Goal: Task Accomplishment & Management: Complete application form

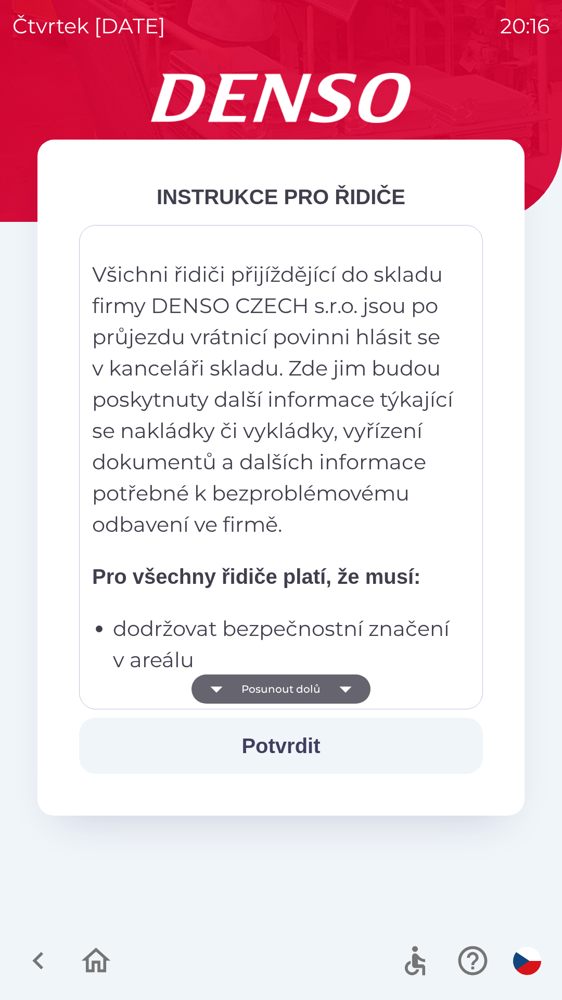
click at [530, 964] on img "button" at bounding box center [528, 961] width 28 height 28
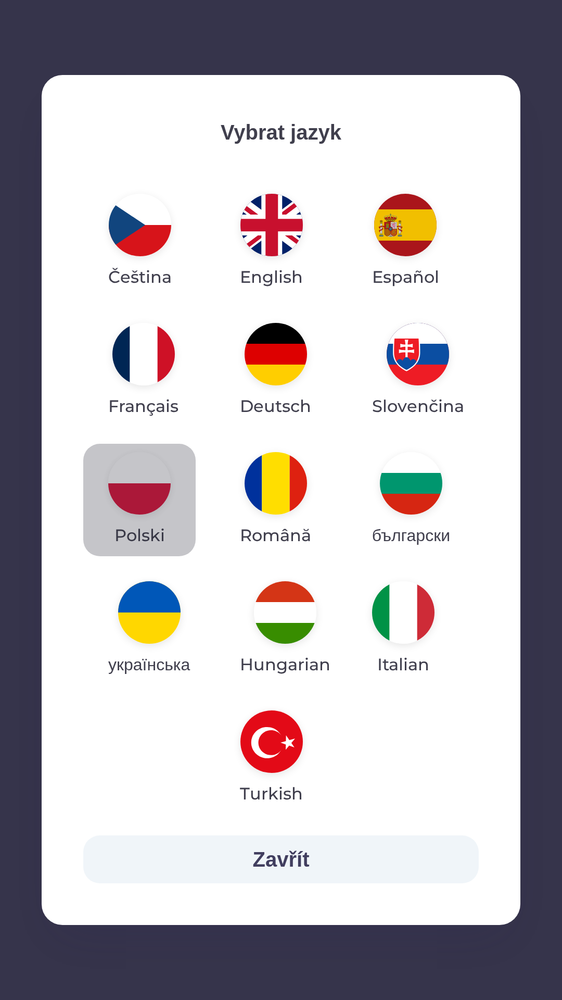
click at [153, 490] on img "button" at bounding box center [139, 483] width 62 height 62
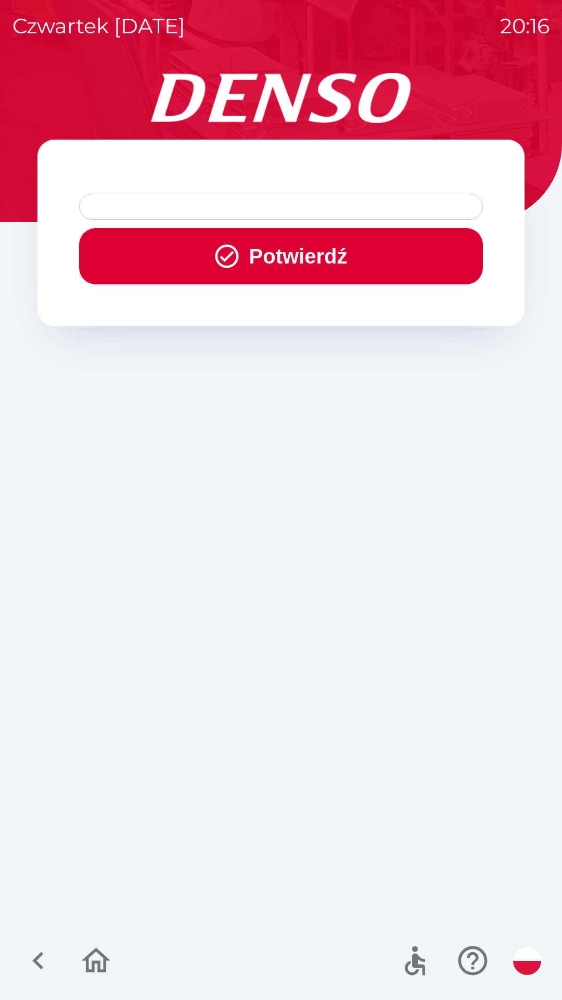
click at [307, 258] on button "Potwierdź" at bounding box center [281, 256] width 404 height 56
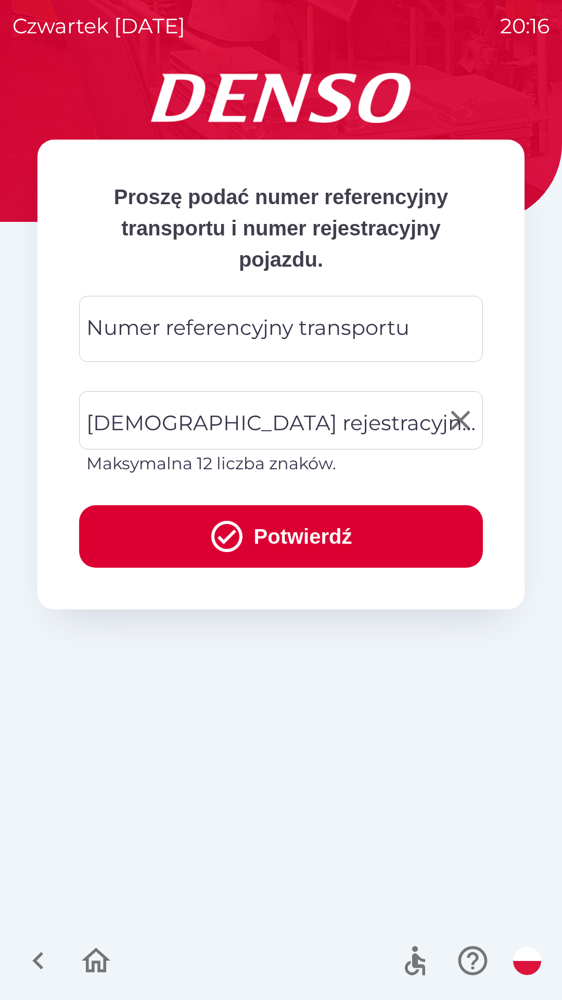
click at [293, 419] on div "[DEMOGRAPHIC_DATA] rejestracyjna pojazdu [DEMOGRAPHIC_DATA] rejestracyjna pojaz…" at bounding box center [281, 433] width 404 height 85
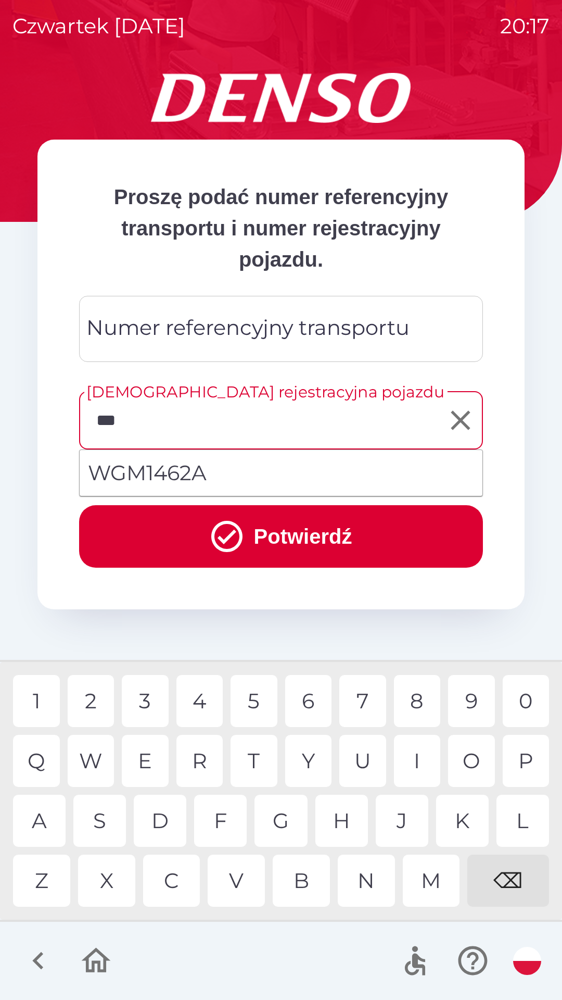
click at [434, 881] on div "M" at bounding box center [431, 881] width 57 height 52
click at [204, 705] on div "4" at bounding box center [200, 701] width 47 height 52
click at [319, 703] on div "6" at bounding box center [308, 701] width 47 height 52
type input "********"
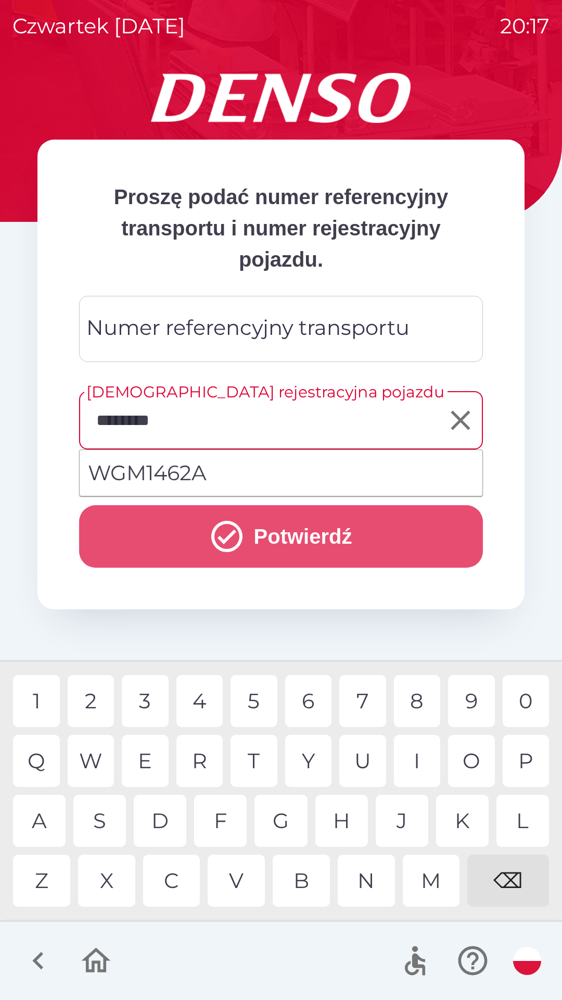
click at [310, 547] on button "Potwierdź" at bounding box center [281, 536] width 404 height 62
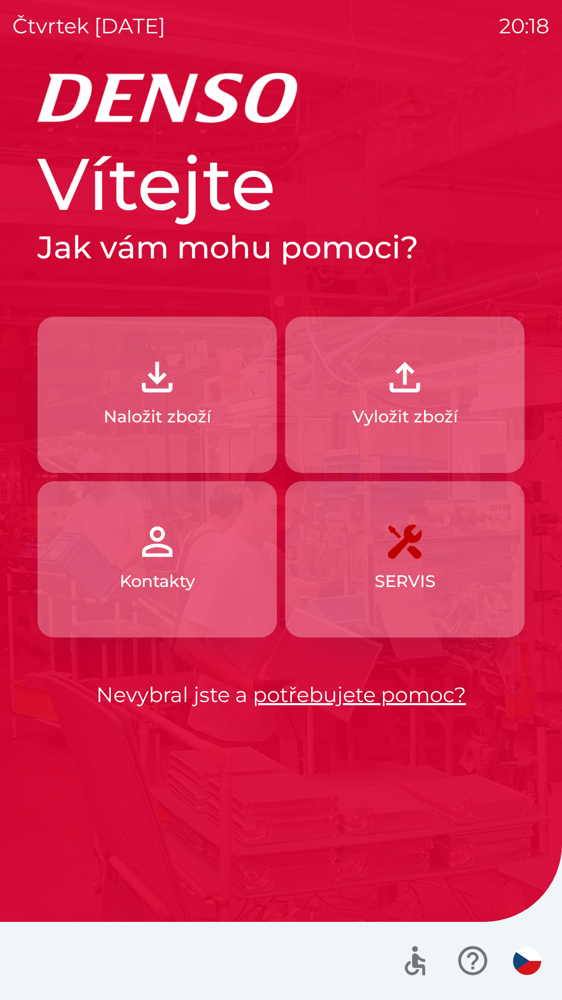
click at [522, 959] on img "button" at bounding box center [528, 961] width 28 height 28
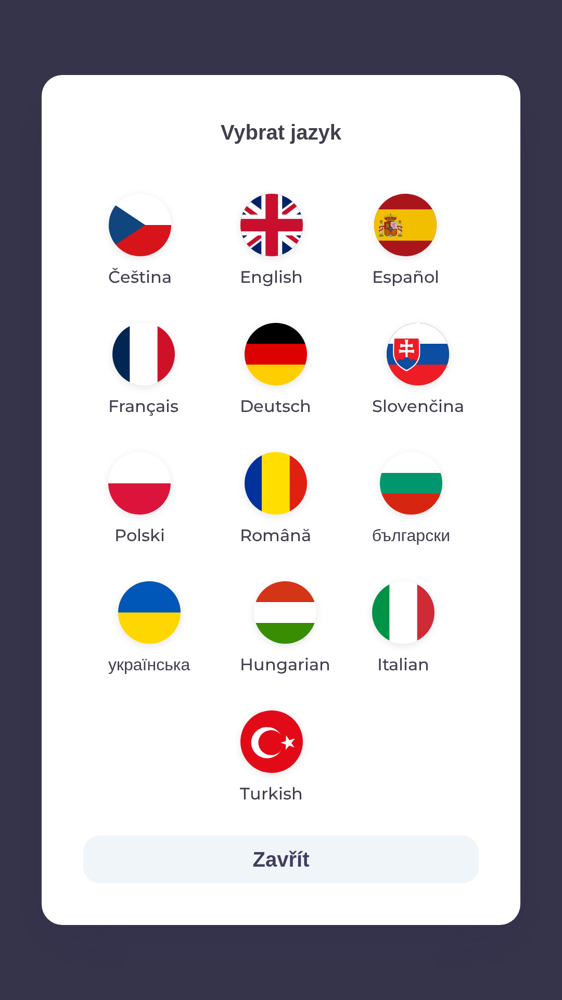
click at [154, 493] on img "button" at bounding box center [139, 483] width 62 height 62
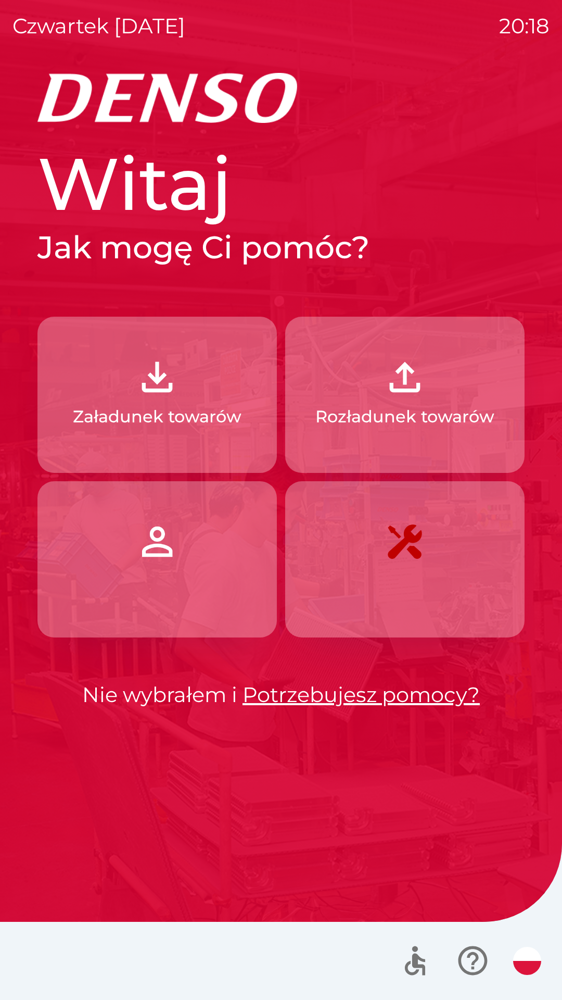
click at [389, 698] on link "Potrzebujesz pomocy?" at bounding box center [361, 695] width 237 height 26
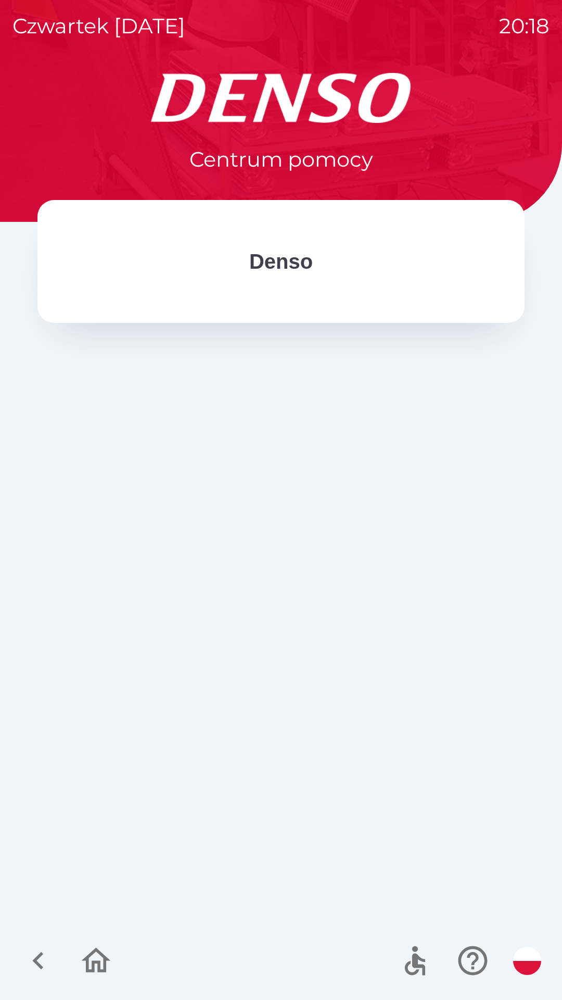
click at [290, 258] on p "Denso" at bounding box center [281, 261] width 64 height 31
click at [100, 966] on icon "button" at bounding box center [96, 960] width 29 height 25
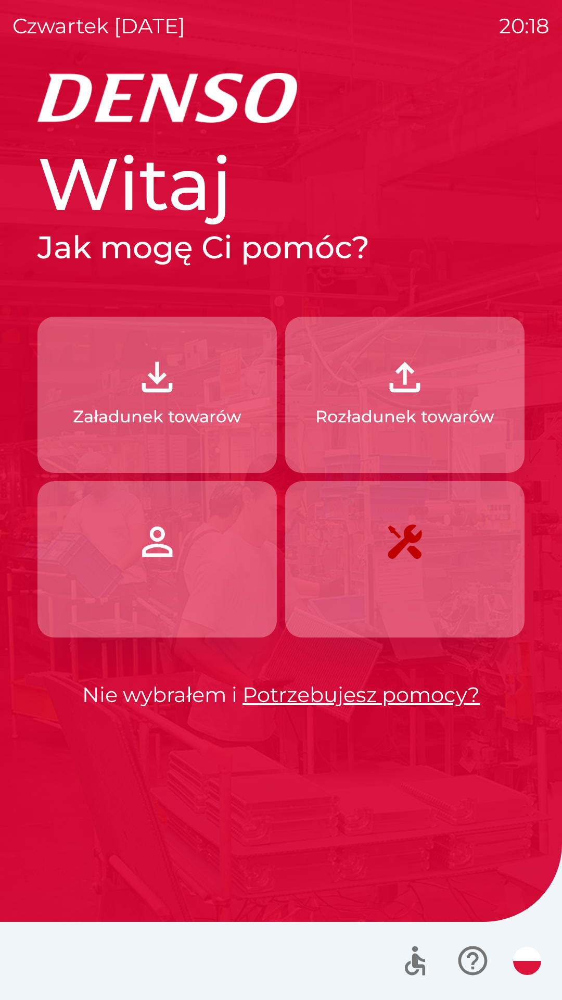
click at [419, 409] on p "Rozładunek towarów" at bounding box center [405, 416] width 179 height 25
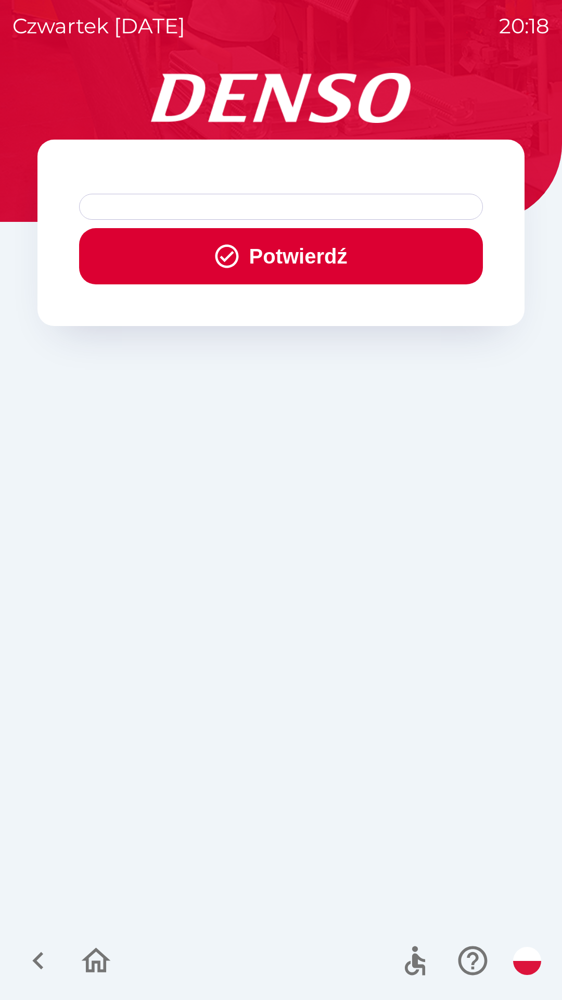
click at [302, 249] on button "Potwierdź" at bounding box center [281, 256] width 404 height 56
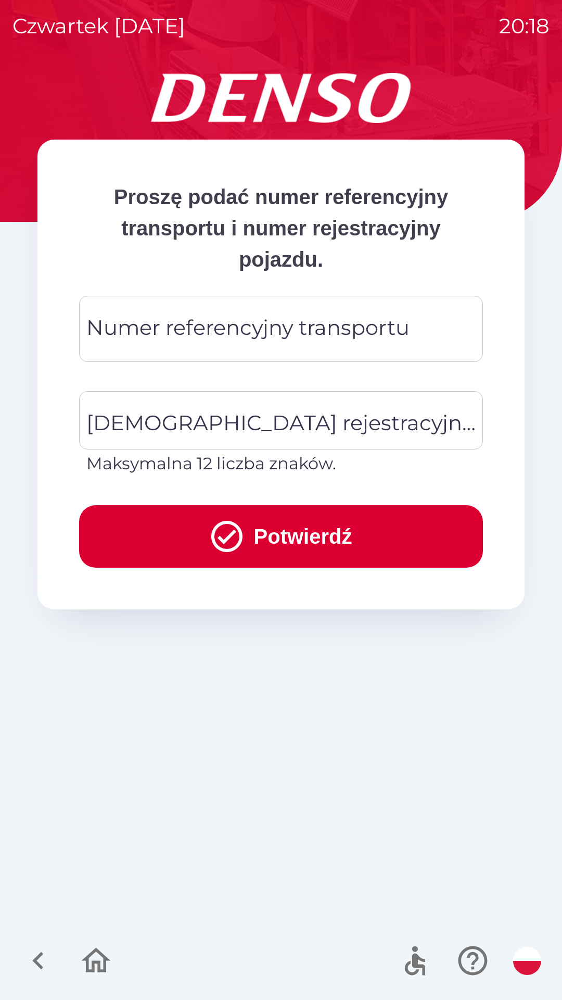
click at [320, 326] on div "Numer referencyjny transportu Numer referencyjny transportu" at bounding box center [281, 329] width 404 height 66
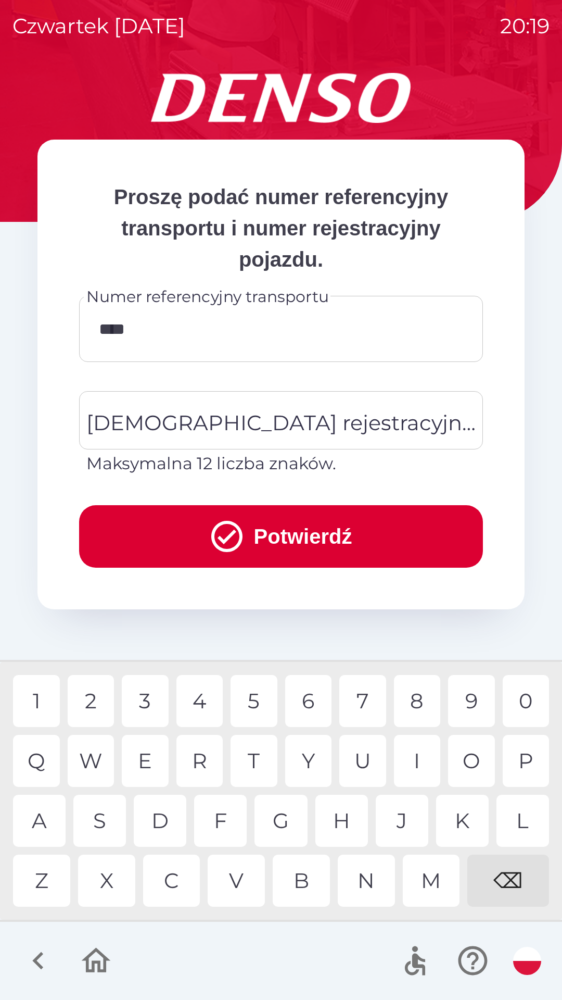
click at [269, 709] on div "5" at bounding box center [254, 701] width 47 height 52
type input "********"
click at [277, 431] on div "[DEMOGRAPHIC_DATA] rejestracyjna pojazdu [DEMOGRAPHIC_DATA] rejestracyjna pojaz…" at bounding box center [281, 433] width 404 height 85
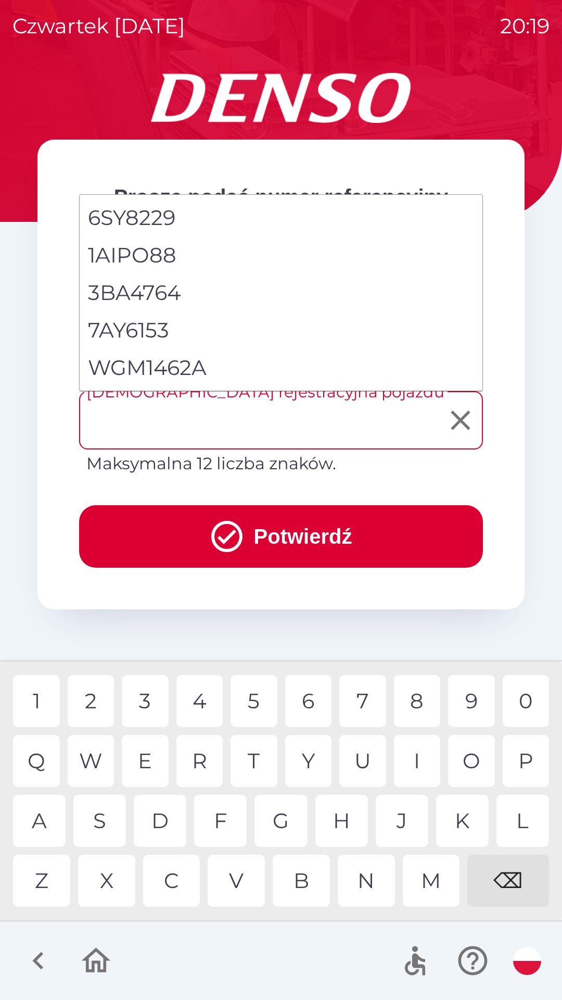
click at [193, 371] on li "WGM1462A" at bounding box center [281, 367] width 403 height 37
type input "********"
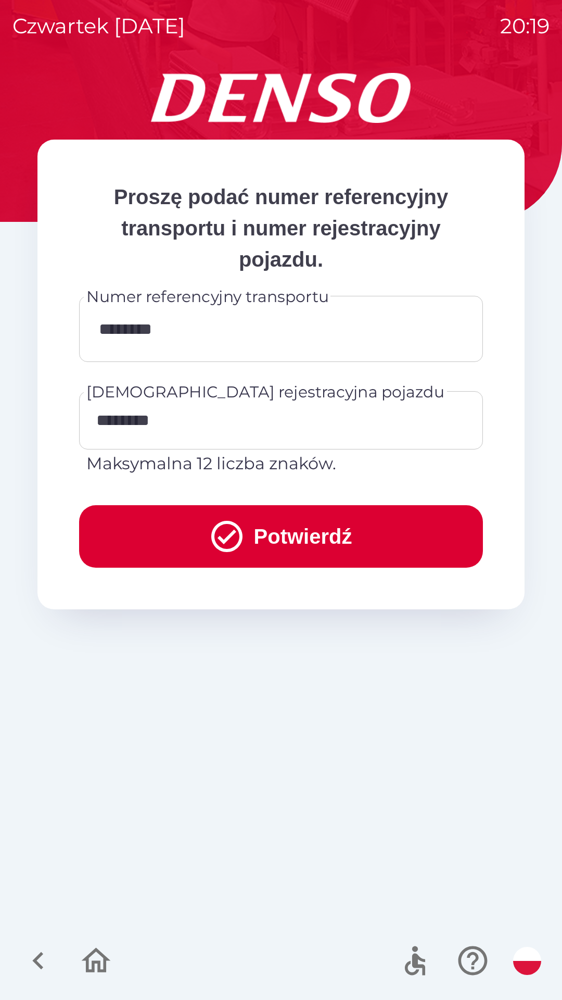
click at [319, 541] on button "Potwierdź" at bounding box center [281, 536] width 404 height 62
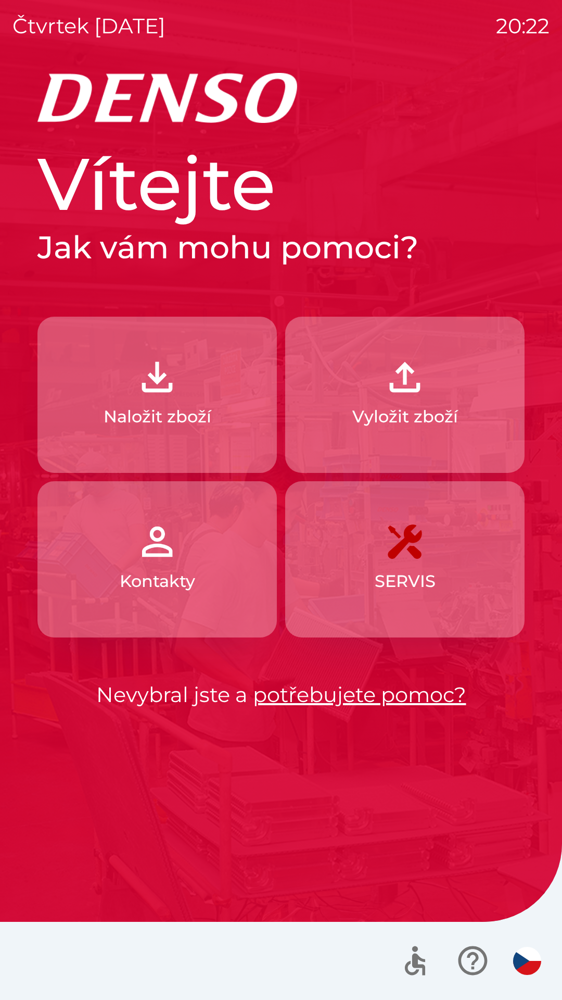
click at [536, 988] on div at bounding box center [281, 961] width 562 height 78
click at [520, 954] on img "button" at bounding box center [528, 961] width 28 height 28
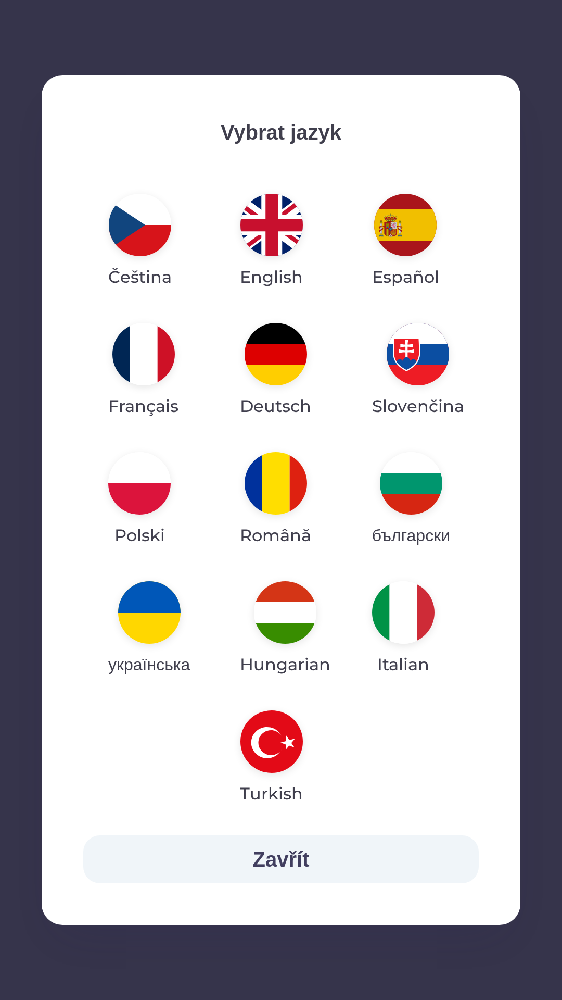
click at [148, 474] on img "button" at bounding box center [139, 483] width 62 height 62
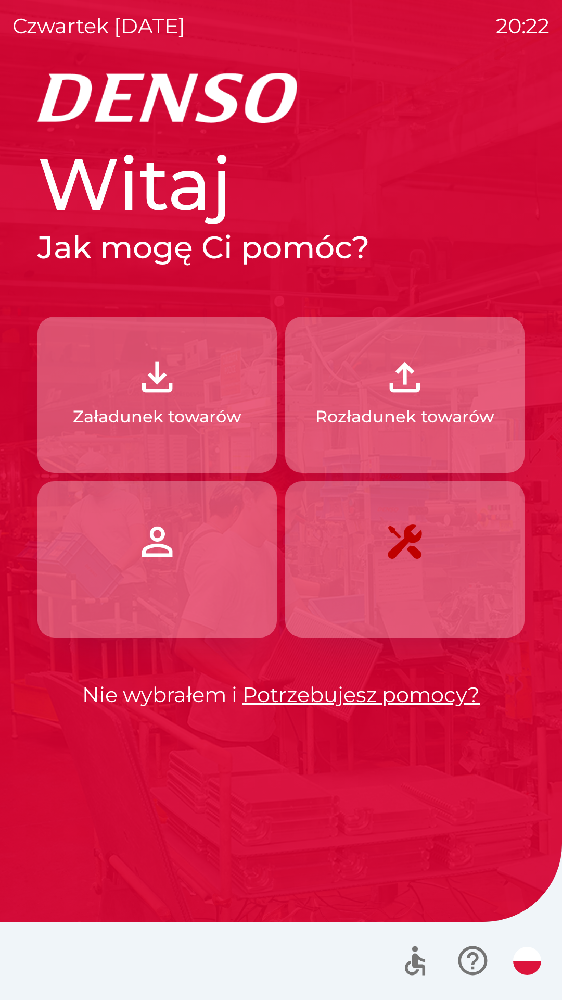
click at [414, 407] on p "Rozładunek towarów" at bounding box center [405, 416] width 179 height 25
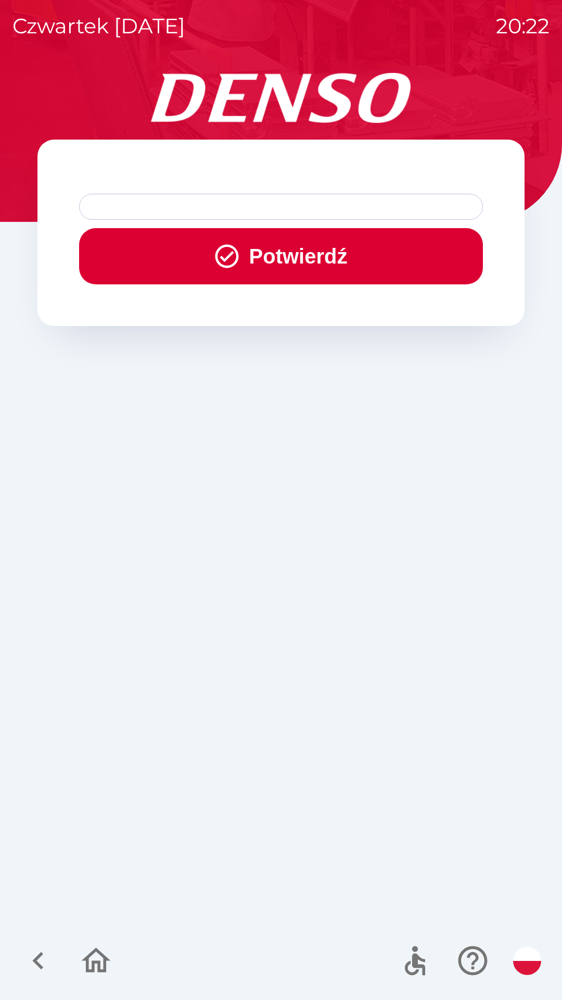
click at [304, 248] on button "Potwierdź" at bounding box center [281, 256] width 404 height 56
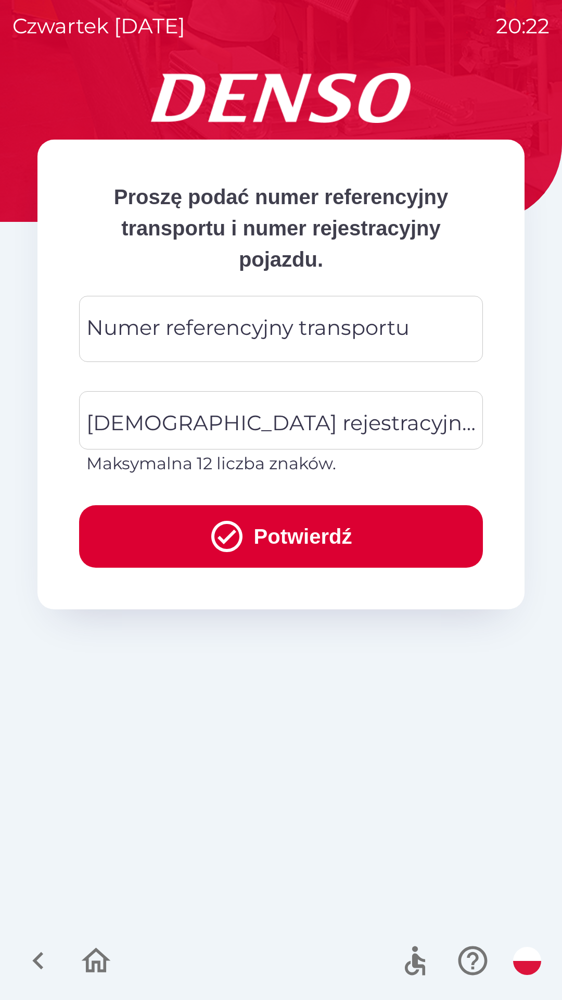
click at [290, 327] on div "Numer referencyjny transportu Numer referencyjny transportu" at bounding box center [281, 329] width 404 height 66
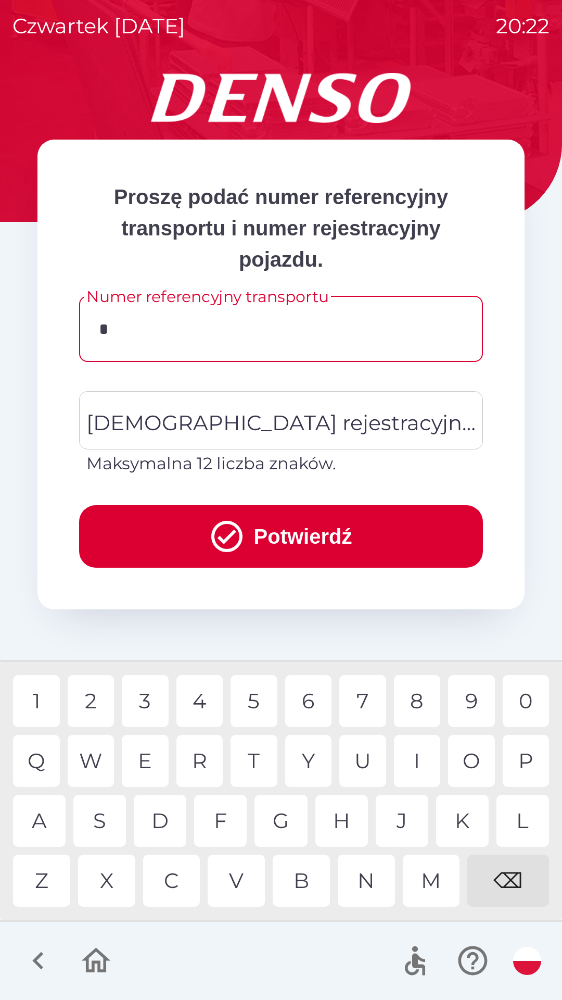
click at [43, 703] on div "1" at bounding box center [36, 701] width 47 height 52
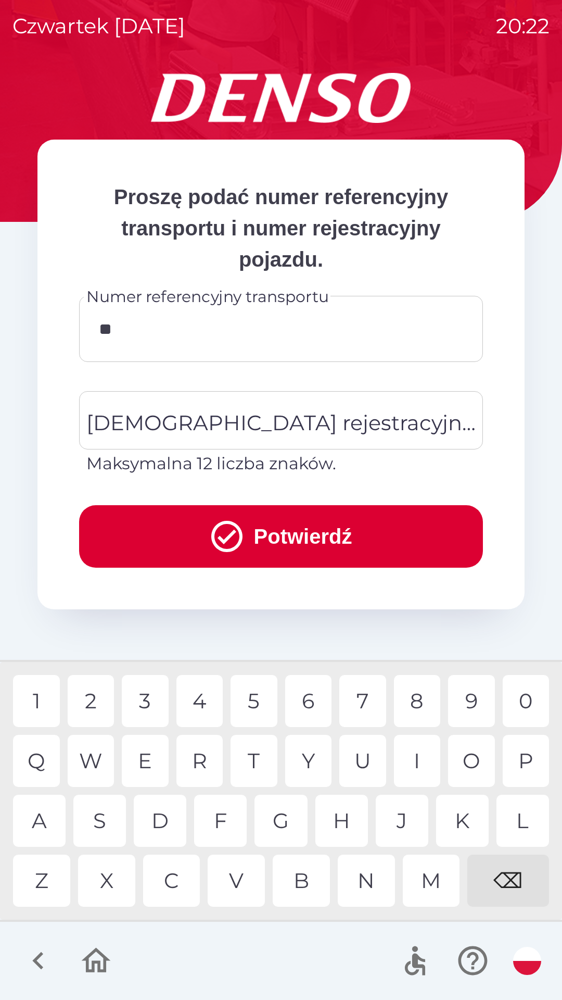
click at [523, 700] on div "0" at bounding box center [526, 701] width 47 height 52
click at [466, 698] on div "9" at bounding box center [471, 701] width 47 height 52
type input "*****"
click at [287, 421] on div "[DEMOGRAPHIC_DATA] rejestracyjna pojazdu [DEMOGRAPHIC_DATA] rejestracyjna pojaz…" at bounding box center [281, 433] width 404 height 85
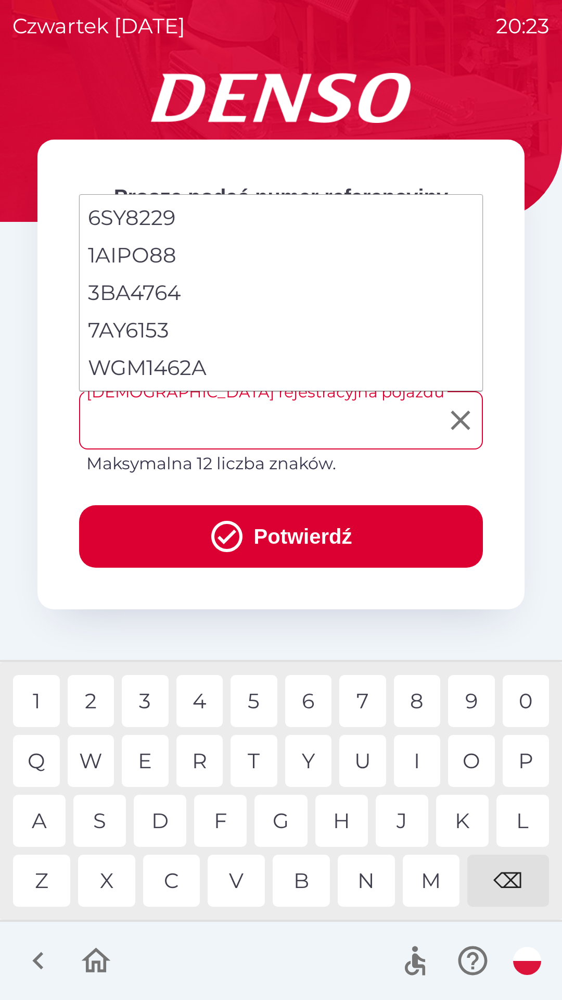
click at [195, 367] on li "WGM1462A" at bounding box center [281, 367] width 403 height 37
type input "********"
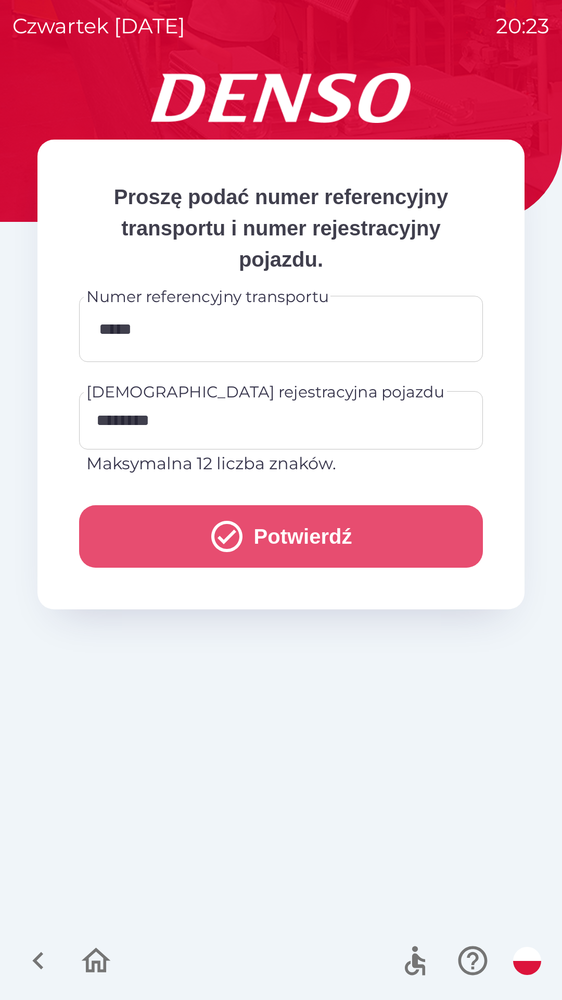
click at [325, 540] on button "Potwierdź" at bounding box center [281, 536] width 404 height 62
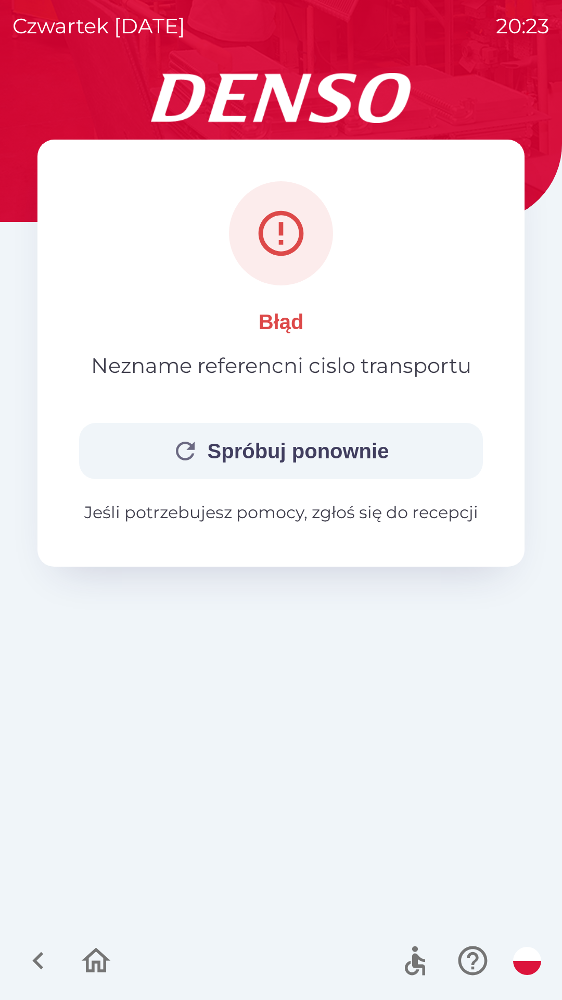
click at [334, 441] on button "Spróbuj ponownie" at bounding box center [281, 451] width 404 height 56
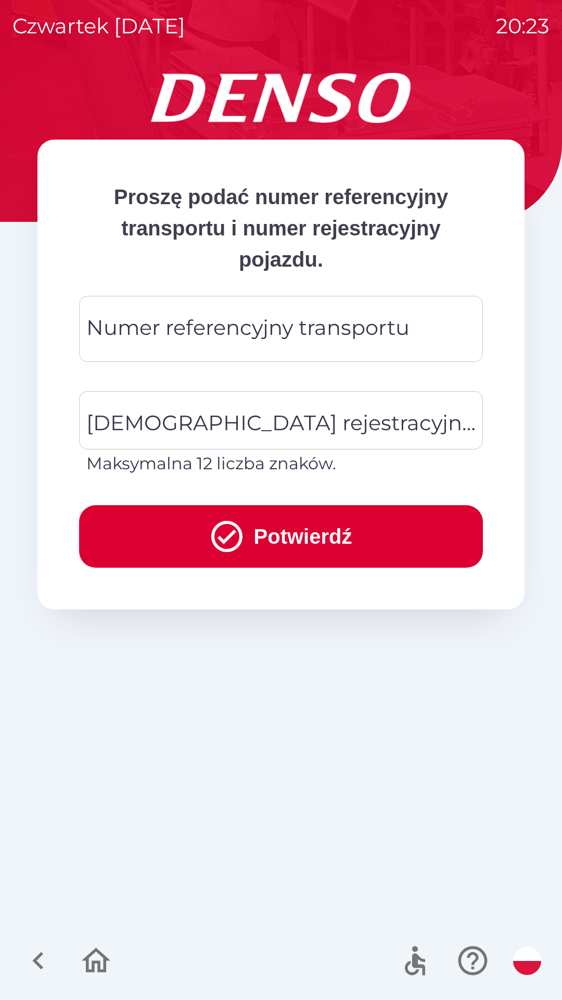
click at [305, 324] on div "Numer referencyjny transportu Numer referencyjny transportu" at bounding box center [281, 329] width 404 height 66
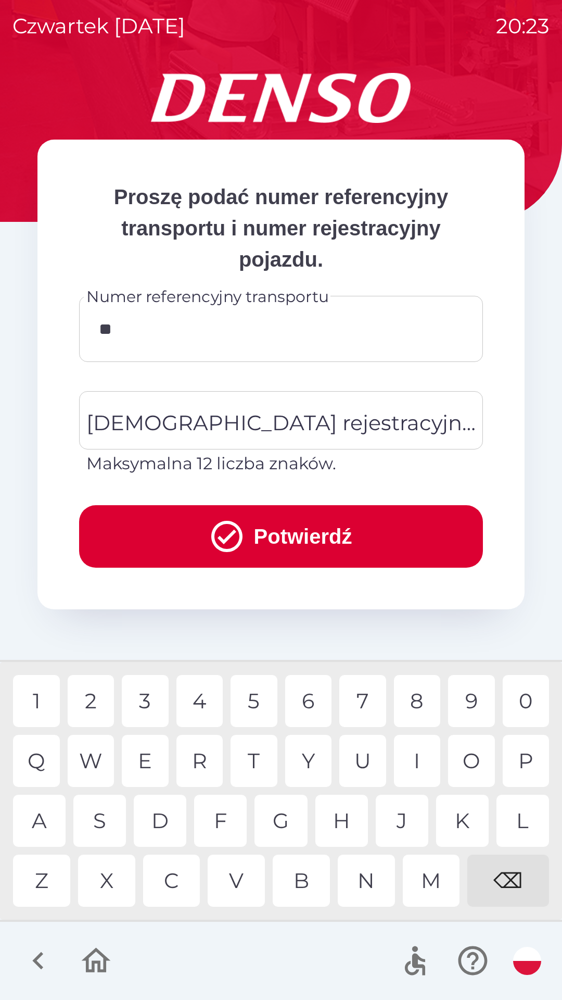
click at [527, 701] on div "0" at bounding box center [526, 701] width 47 height 52
type input "********"
click at [277, 431] on div "[DEMOGRAPHIC_DATA] rejestracyjna pojazdu [DEMOGRAPHIC_DATA] rejestracyjna pojaz…" at bounding box center [281, 433] width 404 height 85
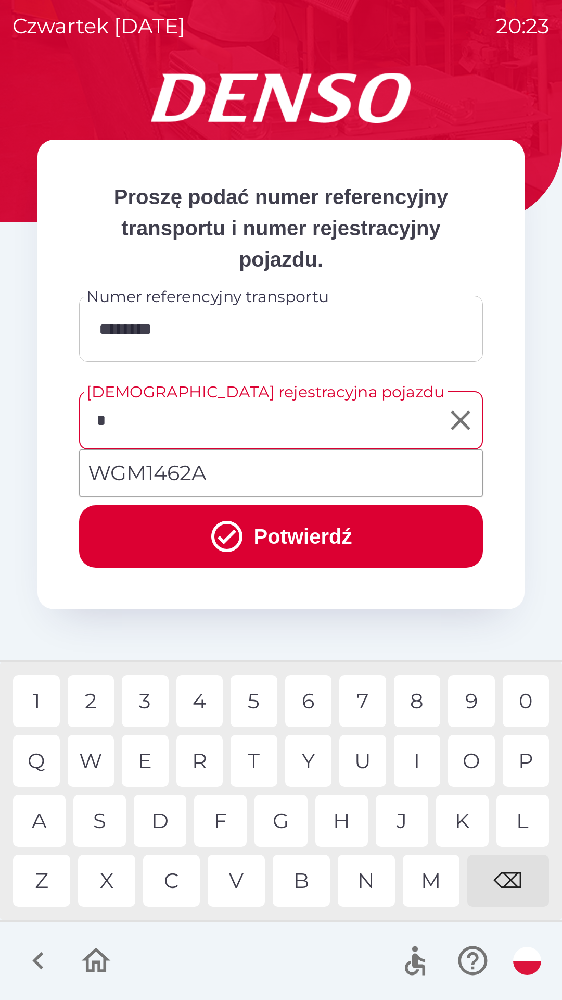
click at [220, 479] on li "WGM1462A" at bounding box center [281, 472] width 403 height 37
type input "********"
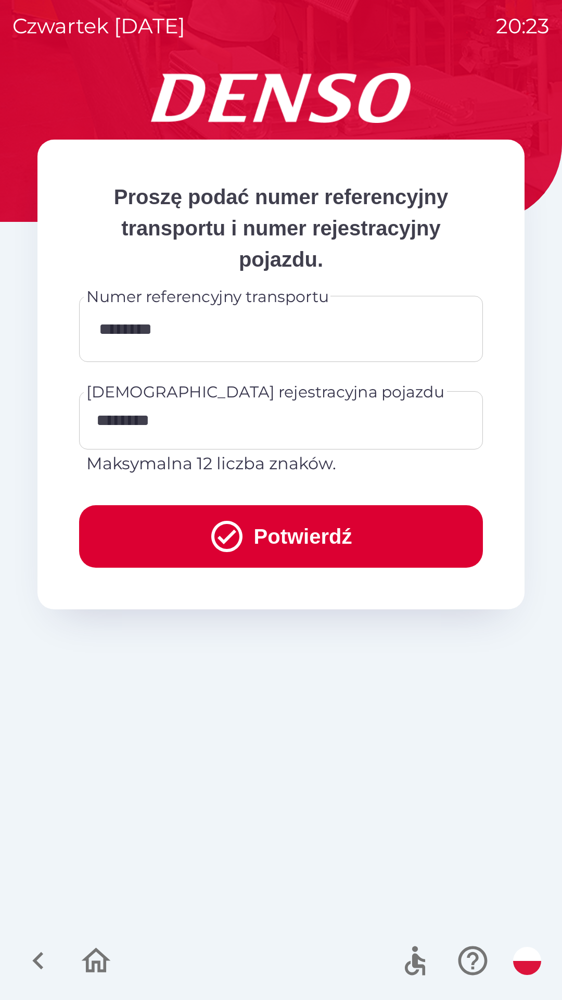
click at [304, 533] on button "Potwierdź" at bounding box center [281, 536] width 404 height 62
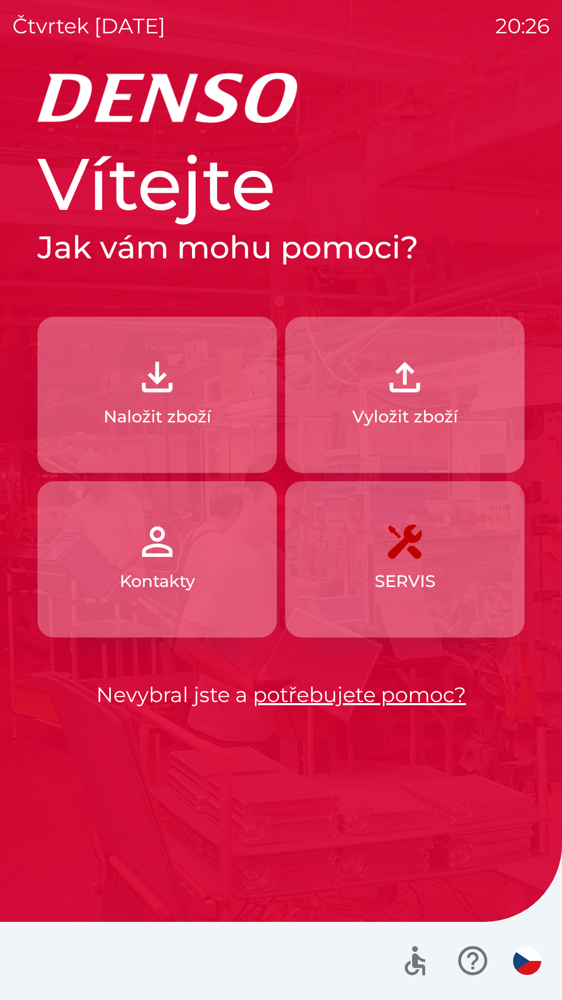
click at [413, 382] on img "button" at bounding box center [405, 377] width 46 height 46
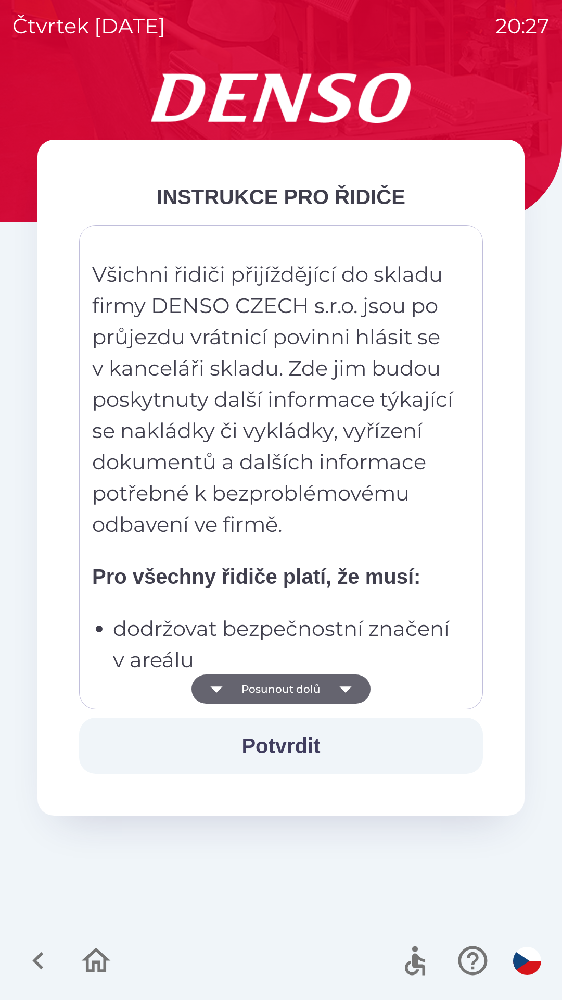
click at [528, 969] on img "button" at bounding box center [528, 961] width 28 height 28
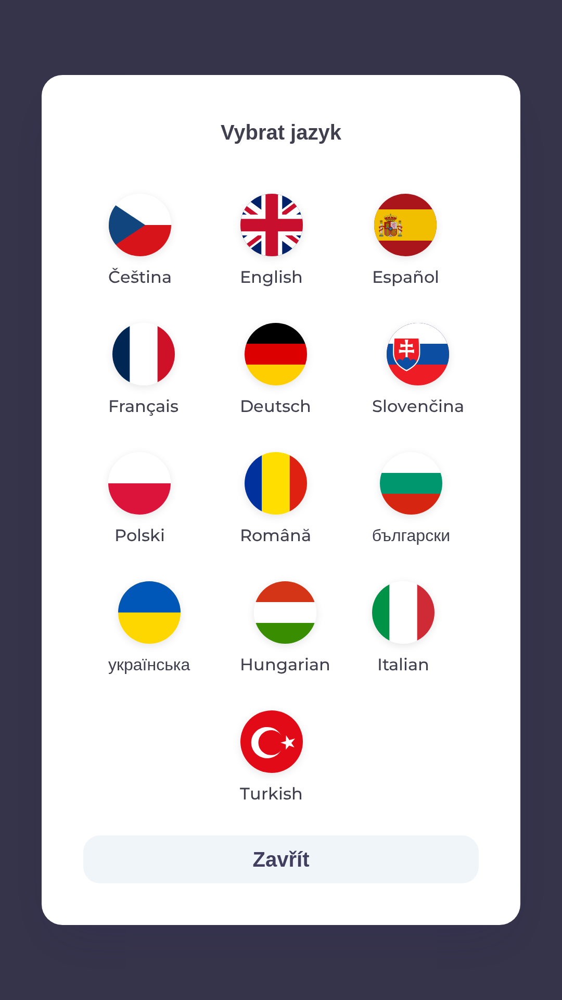
click at [152, 492] on img "button" at bounding box center [139, 483] width 62 height 62
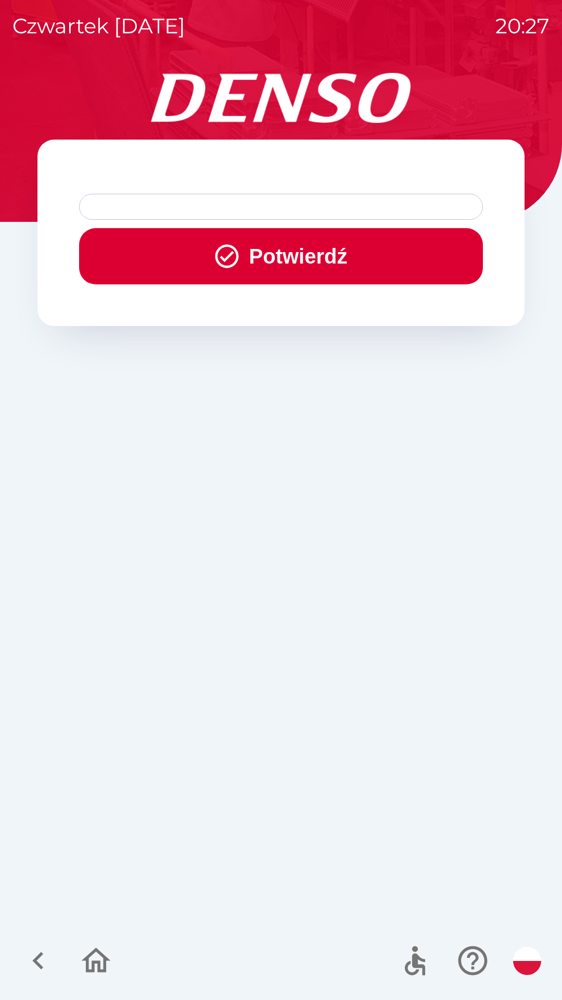
click at [302, 251] on button "Potwierdź" at bounding box center [281, 256] width 404 height 56
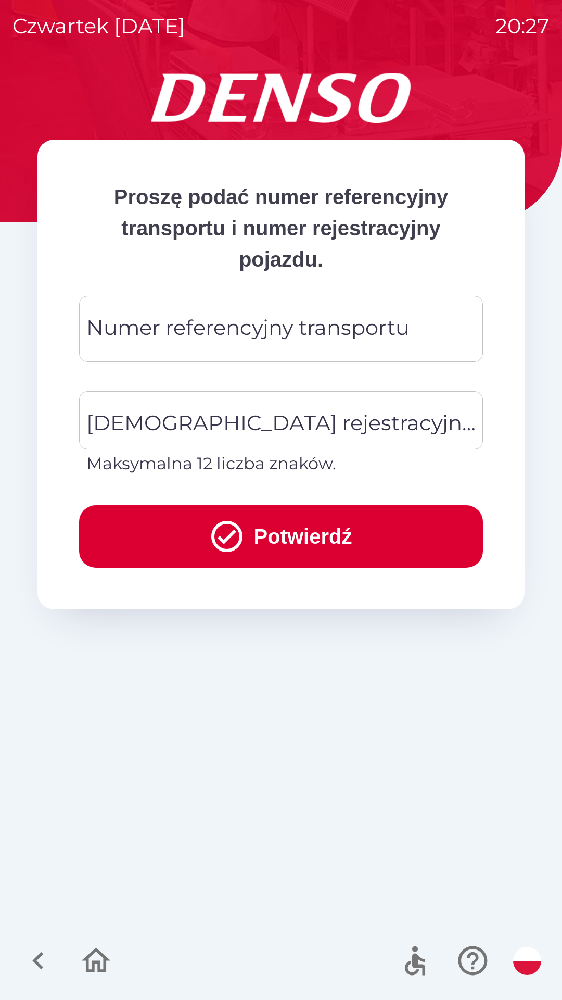
click at [298, 330] on div "Numer referencyjny transportu Numer referencyjny transportu" at bounding box center [281, 329] width 404 height 66
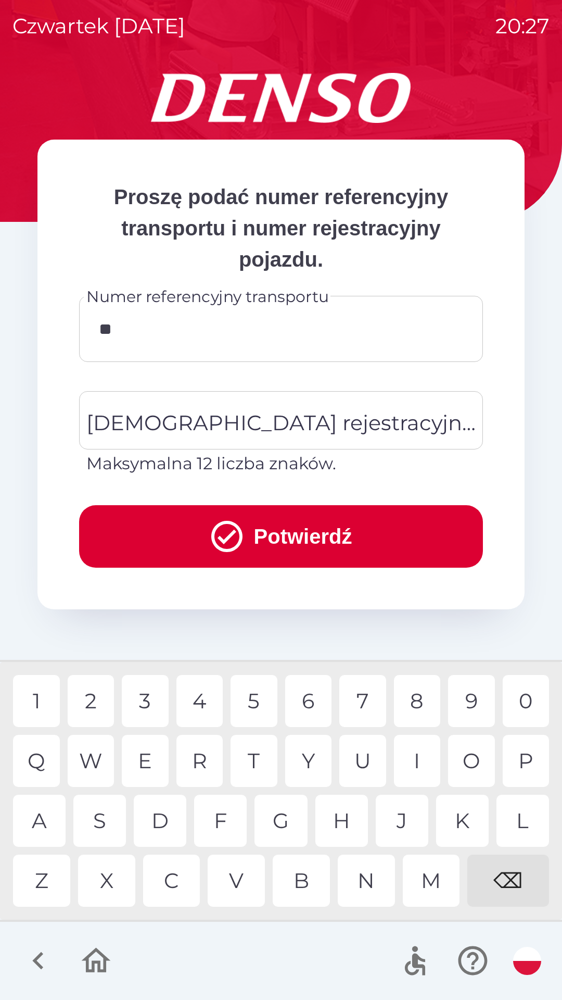
click at [529, 697] on div "0" at bounding box center [526, 701] width 47 height 52
click at [373, 706] on div "7" at bounding box center [363, 701] width 47 height 52
click at [261, 702] on div "5" at bounding box center [254, 701] width 47 height 52
type input "********"
click at [287, 429] on div "[DEMOGRAPHIC_DATA] rejestracyjna pojazdu [DEMOGRAPHIC_DATA] rejestracyjna pojaz…" at bounding box center [281, 433] width 404 height 85
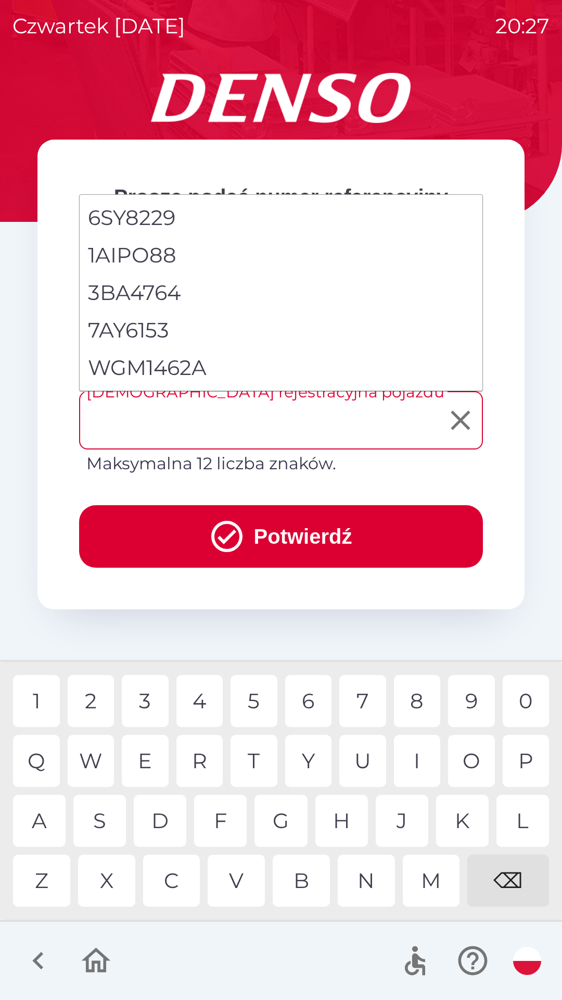
click at [205, 373] on li "WGM1462A" at bounding box center [281, 367] width 403 height 37
type input "********"
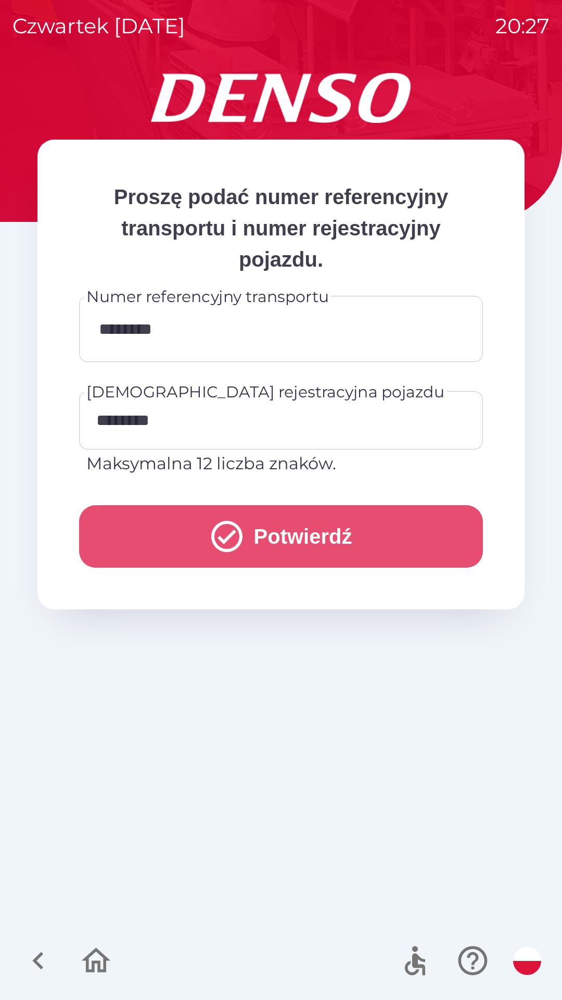
click at [299, 533] on button "Potwierdź" at bounding box center [281, 536] width 404 height 62
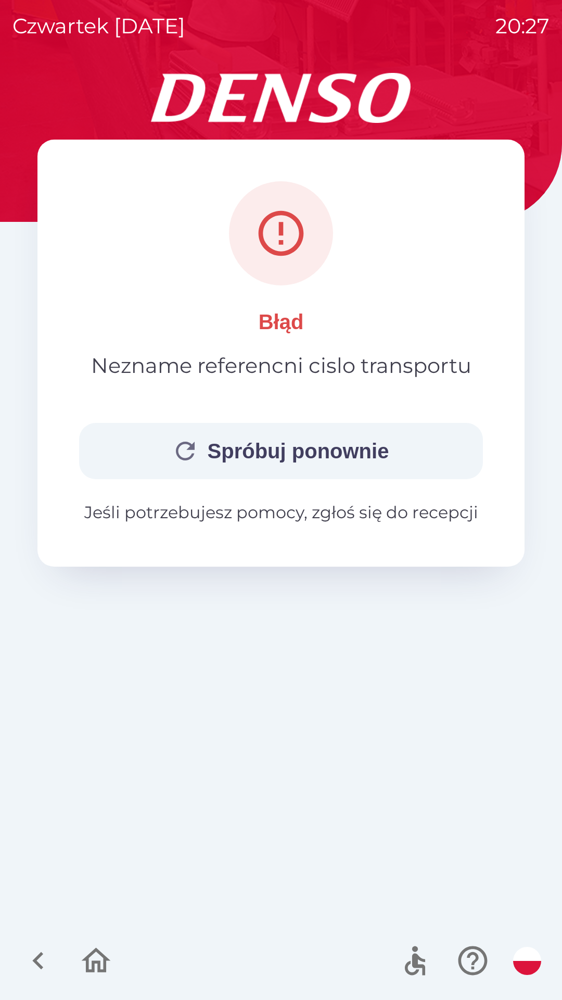
click at [99, 961] on icon "button" at bounding box center [96, 960] width 29 height 25
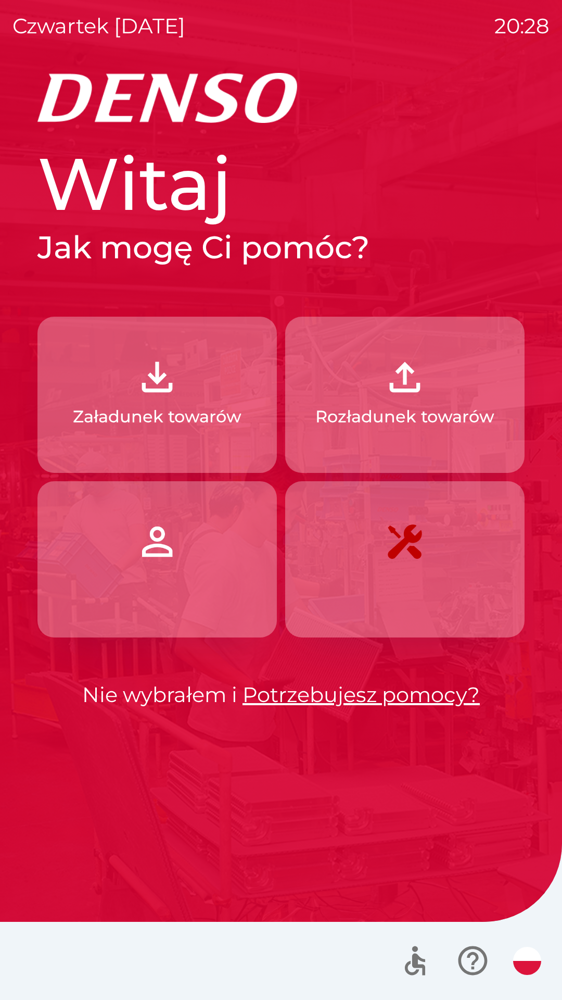
click at [376, 697] on link "Potrzebujesz pomocy?" at bounding box center [361, 695] width 237 height 26
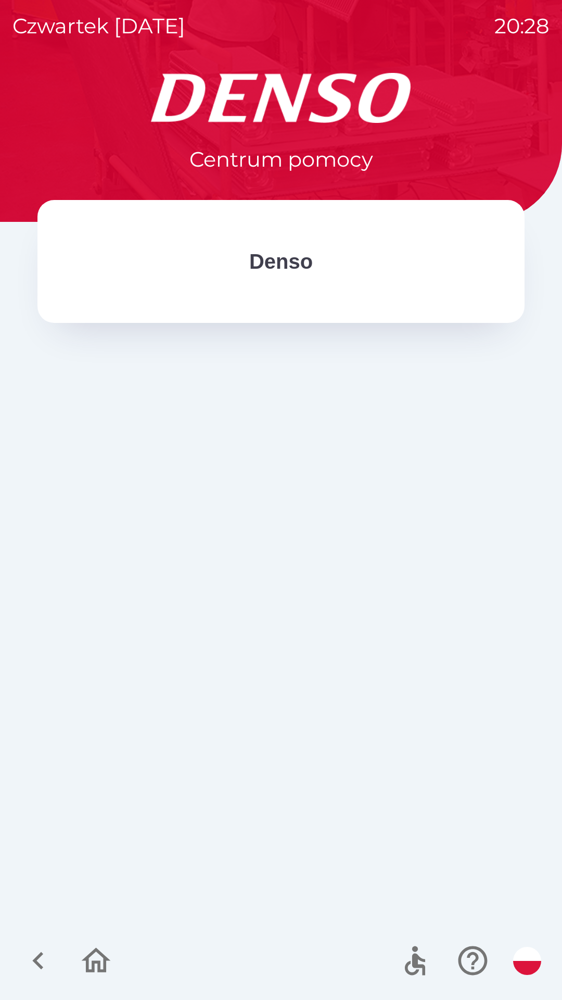
click at [278, 270] on p "Denso" at bounding box center [281, 261] width 64 height 31
click at [40, 962] on icon "button" at bounding box center [38, 960] width 35 height 35
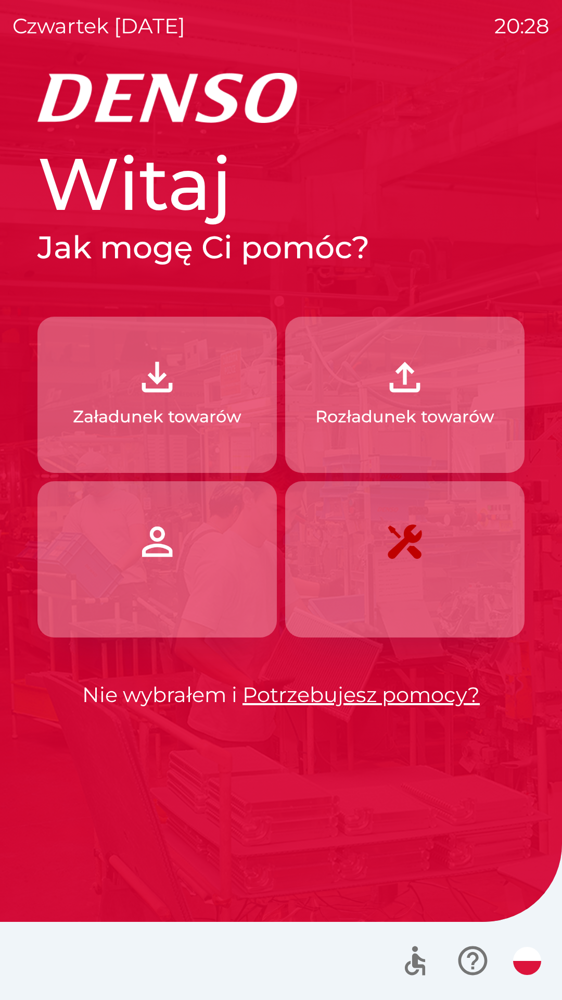
click at [395, 698] on link "Potrzebujesz pomocy?" at bounding box center [361, 695] width 237 height 26
